Goal: Communication & Community: Answer question/provide support

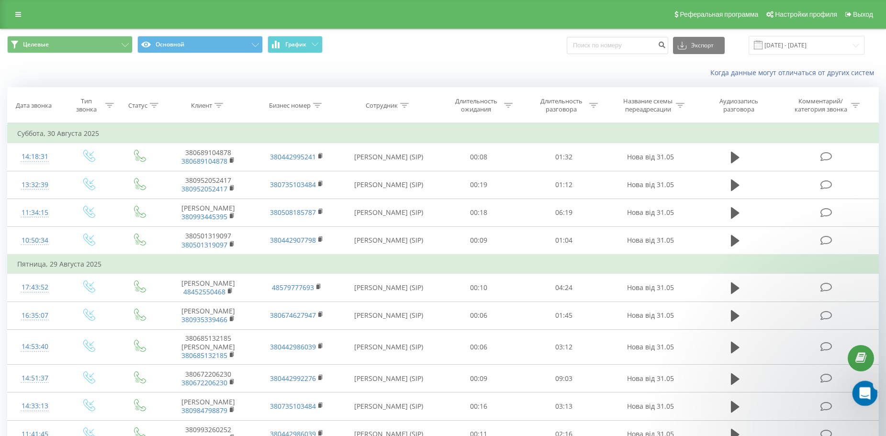
click at [855, 393] on icon "Відкрити програму для спілкування Intercom" at bounding box center [863, 392] width 16 height 16
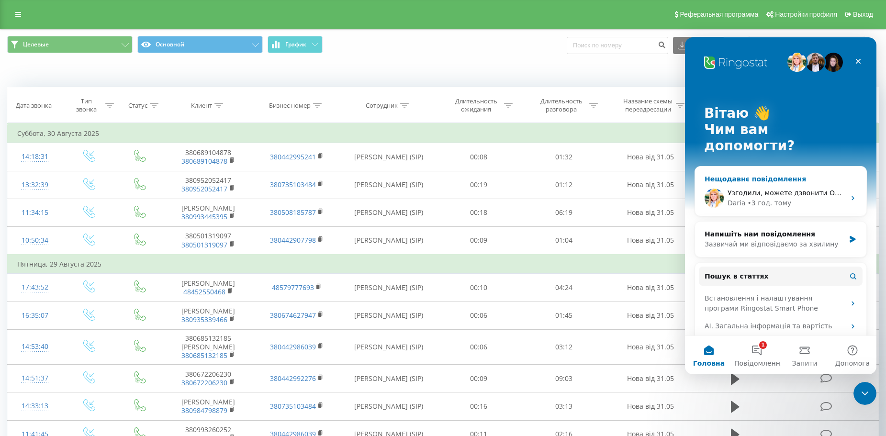
click at [804, 198] on div "[PERSON_NAME] • 3 год. тому" at bounding box center [786, 203] width 118 height 10
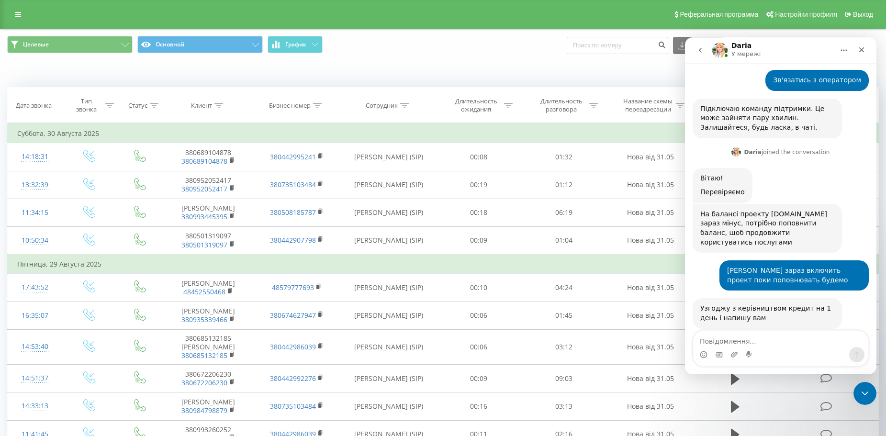
scroll to position [512, 0]
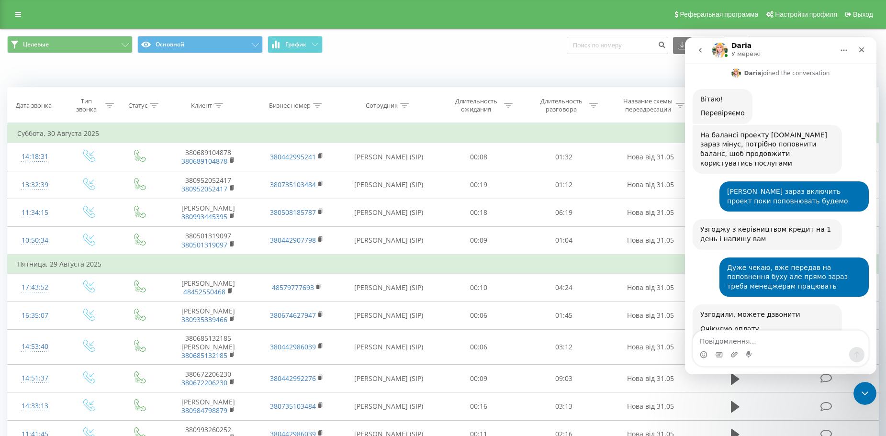
click at [781, 337] on textarea "Повідомлення..." at bounding box center [780, 339] width 175 height 16
type textarea "дякую"
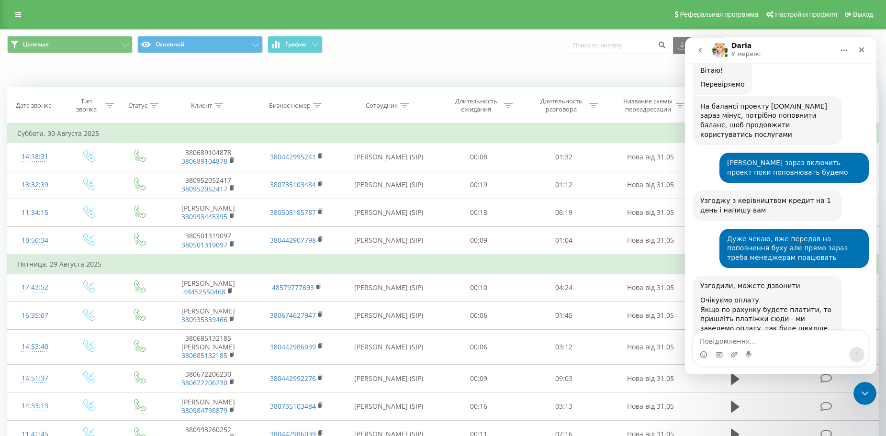
click at [695, 54] on button "go back" at bounding box center [700, 50] width 18 height 18
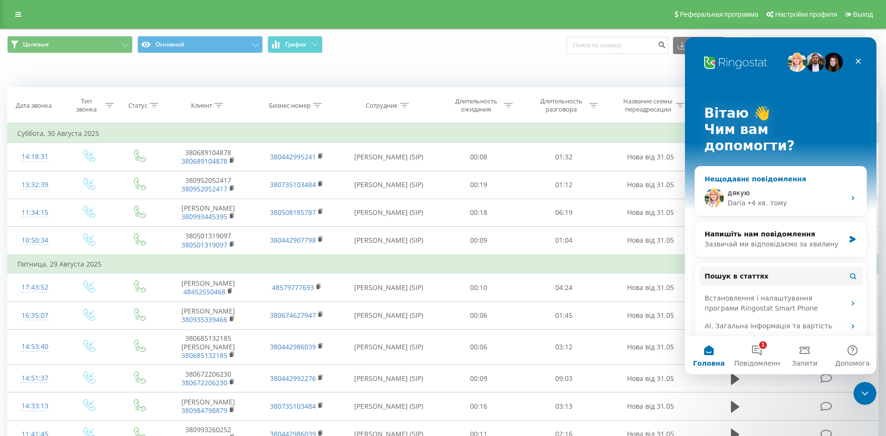
click at [833, 188] on div "дякую" at bounding box center [786, 193] width 118 height 10
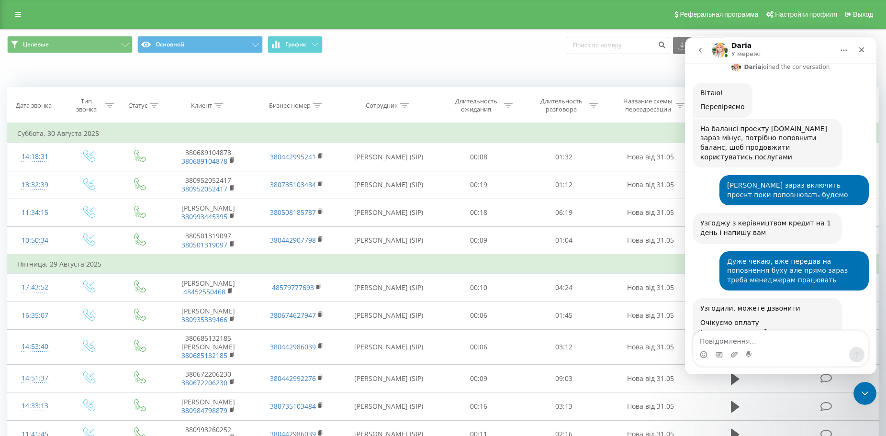
scroll to position [541, 0]
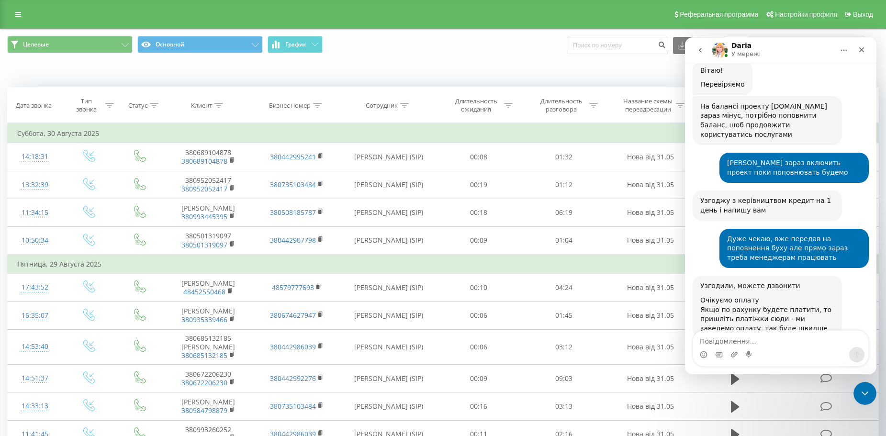
click at [694, 46] on button "go back" at bounding box center [700, 50] width 18 height 18
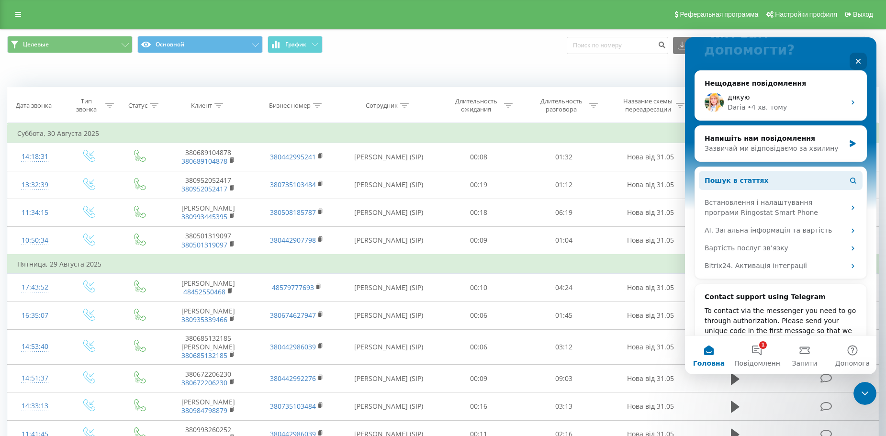
scroll to position [0, 0]
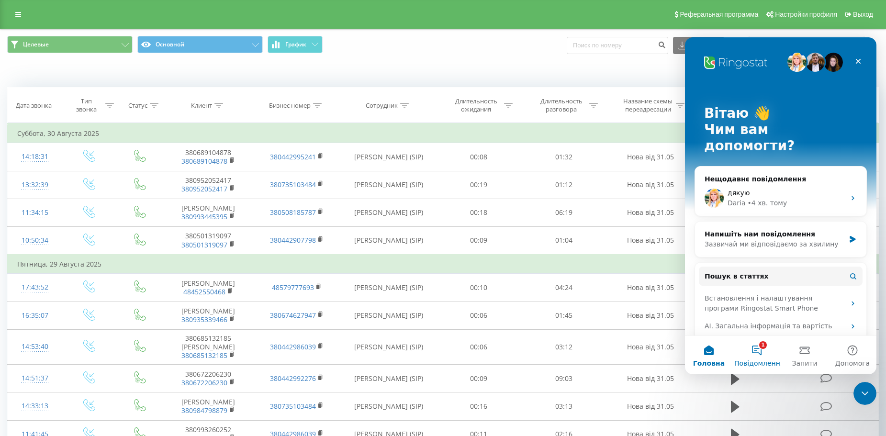
click at [760, 360] on span "Повідомлення" at bounding box center [759, 363] width 50 height 7
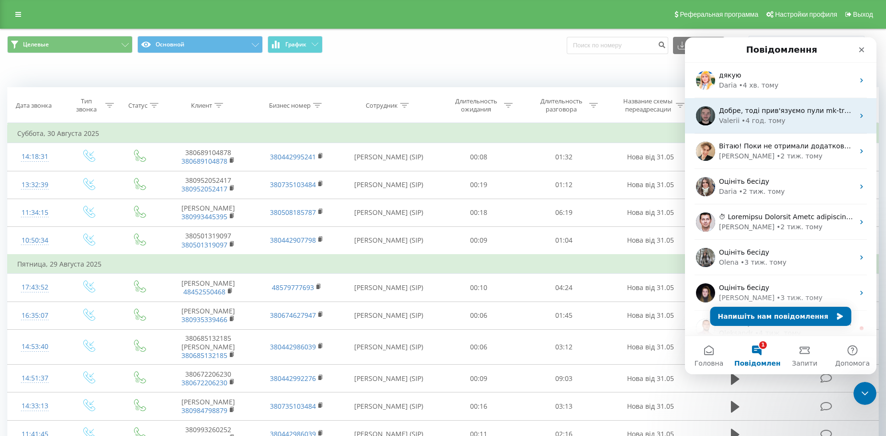
click at [789, 122] on div "Valerii • 4 год. тому" at bounding box center [786, 121] width 135 height 10
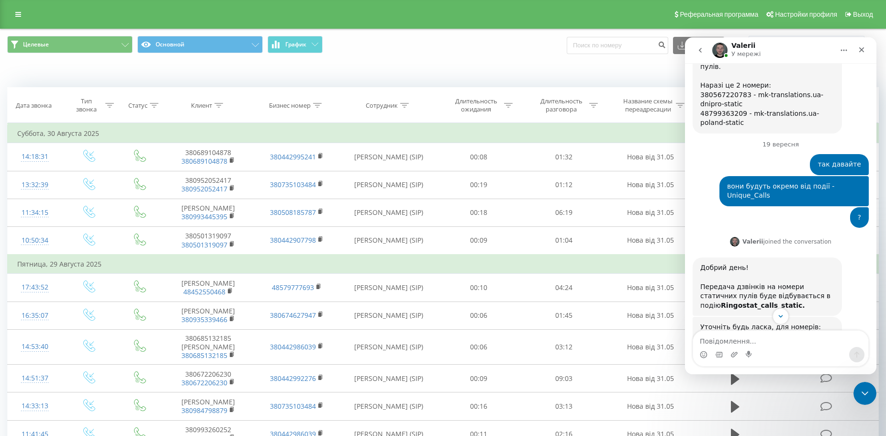
scroll to position [2590, 0]
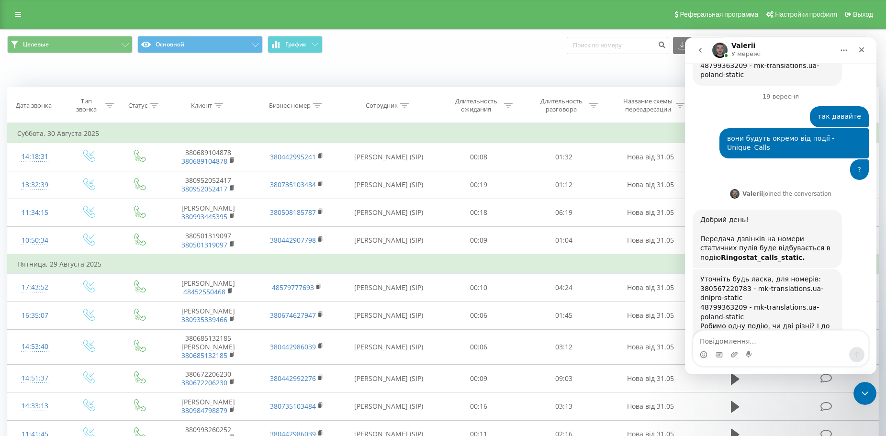
drag, startPoint x: 778, startPoint y: 251, endPoint x: 795, endPoint y: 300, distance: 51.1
click at [700, 54] on button "go back" at bounding box center [700, 50] width 18 height 18
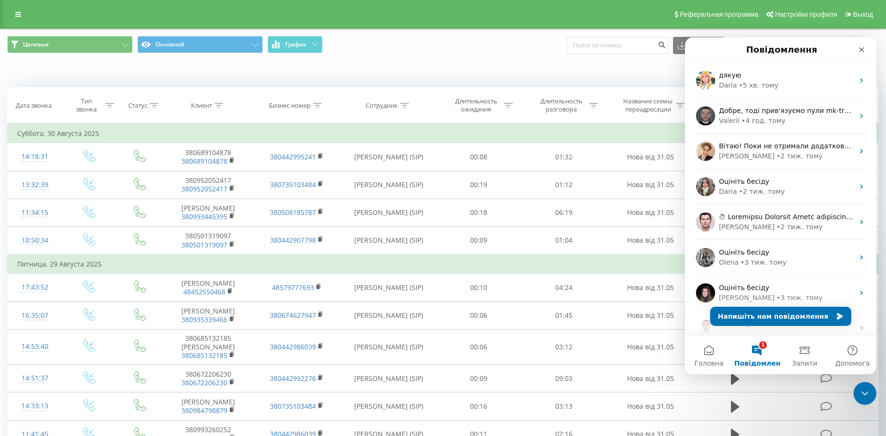
scroll to position [0, 0]
